Goal: Answer question/provide support

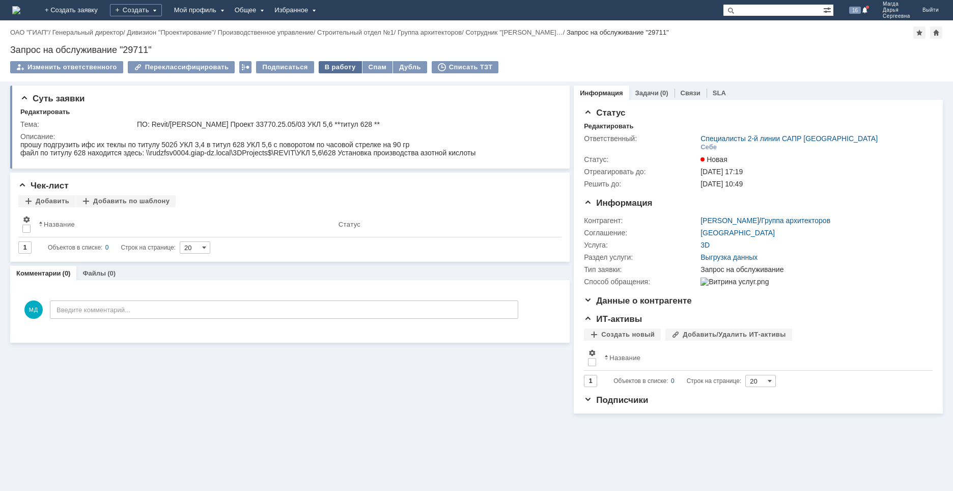
click at [322, 64] on div "В работу" at bounding box center [340, 67] width 43 height 12
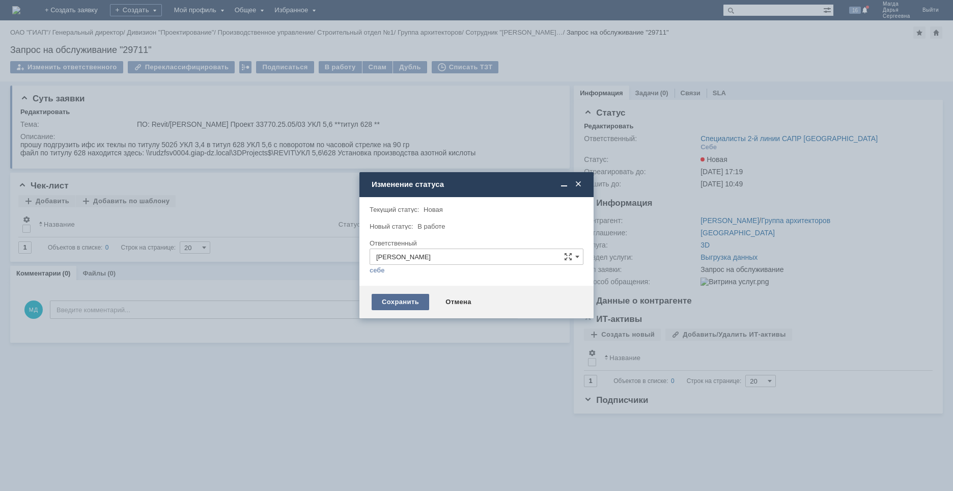
click at [390, 298] on div "Сохранить" at bounding box center [401, 302] width 58 height 16
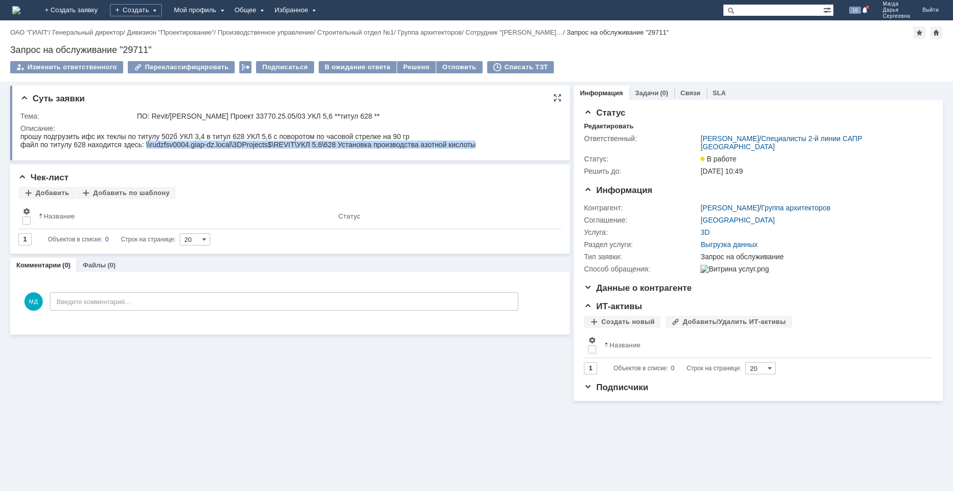
drag, startPoint x: 146, startPoint y: 145, endPoint x: 480, endPoint y: 147, distance: 334.6
click at [480, 147] on html "прошу подгрузить ифс их теклы по титулу 502б УКЛ 3,4 в титул 628 УКЛ 5,6 с пово…" at bounding box center [288, 140] width 536 height 16
drag, startPoint x: 347, startPoint y: 143, endPoint x: 331, endPoint y: 138, distance: 16.6
click at [344, 143] on div "файл по титулу 628 находится здесь: \\rudzfsv0004.giap-dz.local\3DProjects$\REV…" at bounding box center [247, 145] width 455 height 8
drag, startPoint x: 145, startPoint y: 145, endPoint x: 475, endPoint y: 146, distance: 330.0
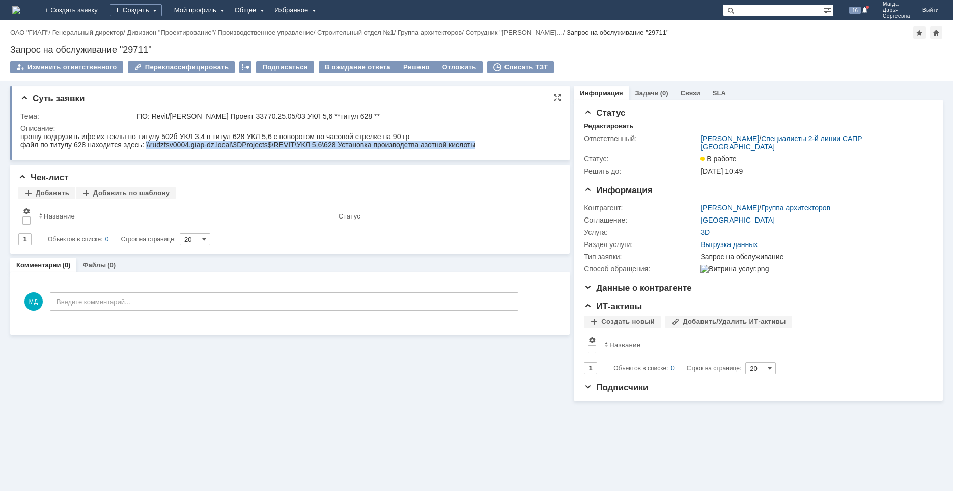
click at [475, 146] on div "файл по титулу 628 находится здесь: \\rudzfsv0004.giap-dz.local\3DProjects$\REV…" at bounding box center [247, 145] width 455 height 8
copy div "\\rudzfsv0004.giap-dz.local\3DProjects$\REVIT\УКЛ 5,6\628 Установка производств…"
click at [395, 104] on div "Суть заявки Тема: ПО: Revit/[PERSON_NAME] Проект 33770.25.05/03 УКЛ 5,6 **титул…" at bounding box center [290, 123] width 560 height 75
click at [405, 69] on div "Решено" at bounding box center [416, 67] width 39 height 12
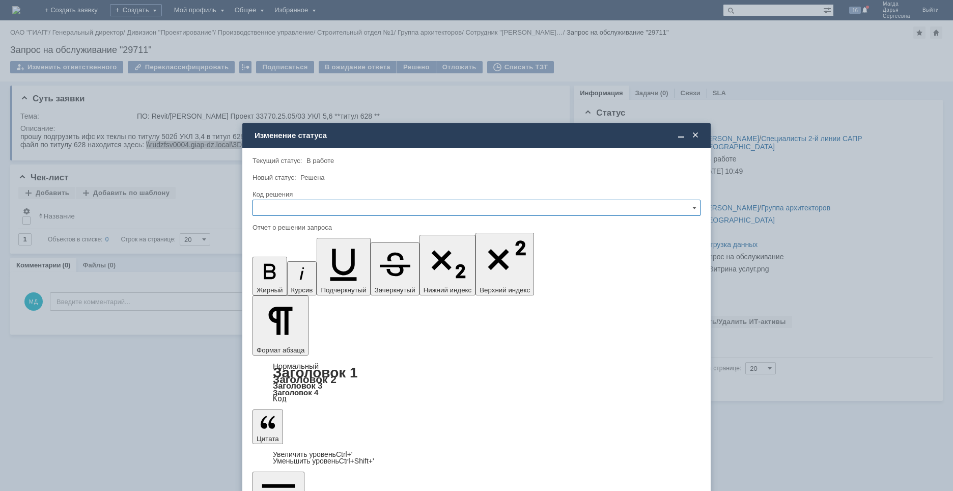
click at [365, 209] on input "text" at bounding box center [477, 208] width 448 height 16
click at [300, 276] on span "Решено" at bounding box center [476, 277] width 435 height 8
type input "Решено"
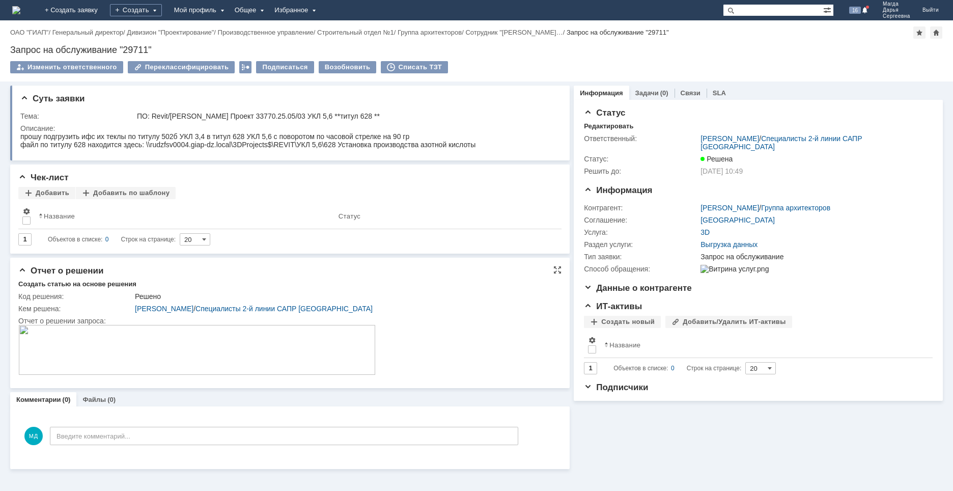
click at [247, 354] on img at bounding box center [196, 350] width 357 height 50
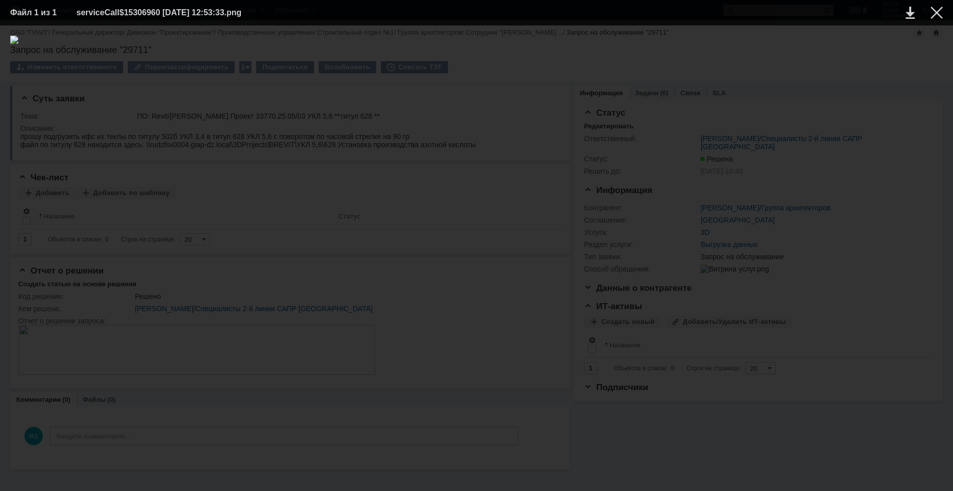
click at [414, 357] on div at bounding box center [476, 258] width 933 height 445
click at [937, 12] on div at bounding box center [937, 13] width 12 height 12
